Goal: Task Accomplishment & Management: Manage account settings

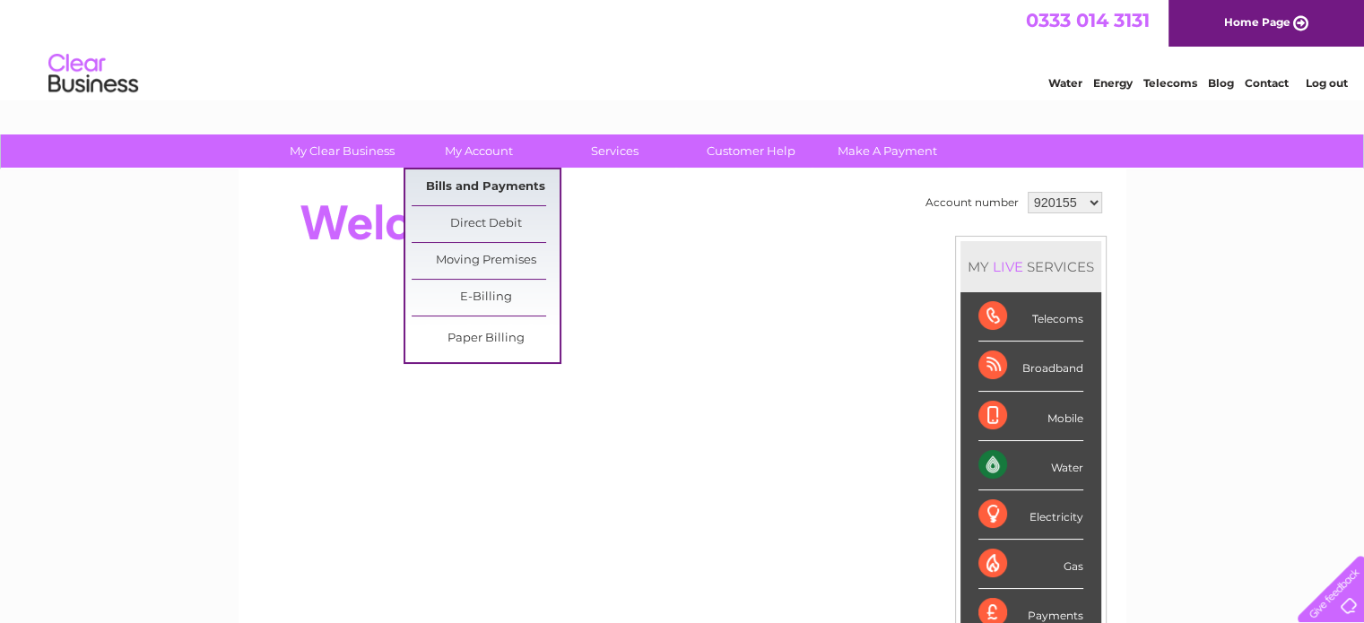
click at [505, 187] on link "Bills and Payments" at bounding box center [486, 187] width 148 height 36
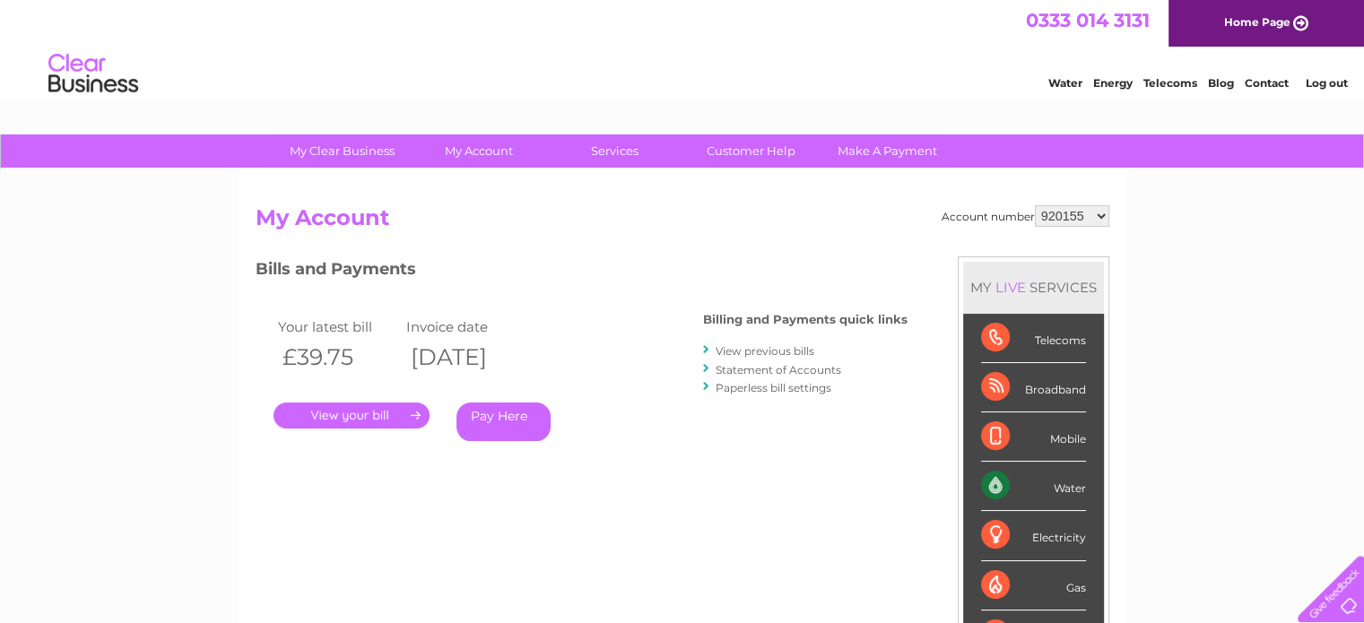
click at [366, 412] on link "." at bounding box center [351, 416] width 156 height 26
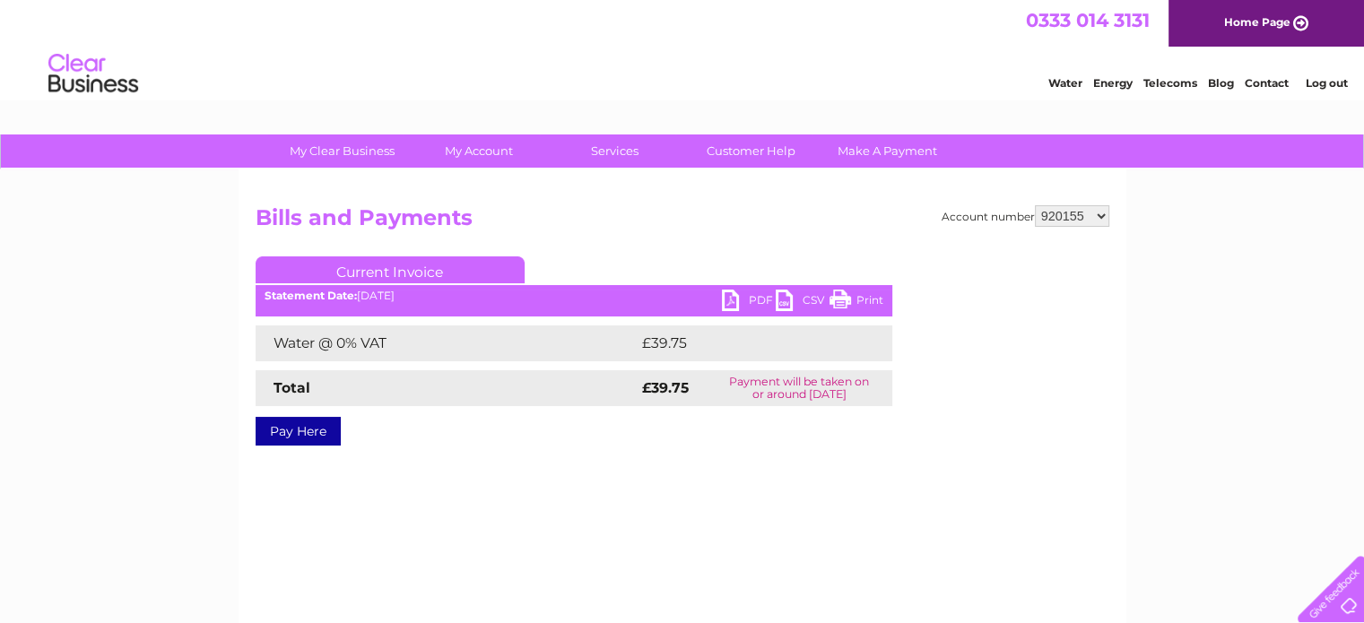
click at [734, 297] on link "PDF" at bounding box center [749, 303] width 54 height 26
